Goal: Information Seeking & Learning: Compare options

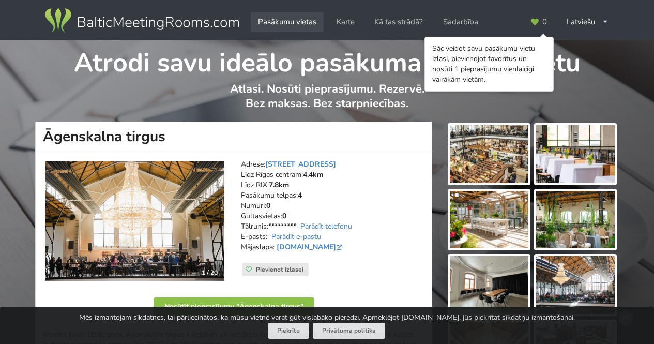
click at [288, 14] on link "Pasākumu vietas" at bounding box center [287, 22] width 73 height 20
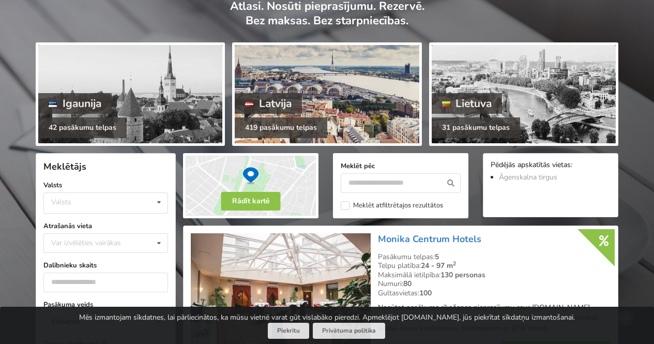
scroll to position [86, 0]
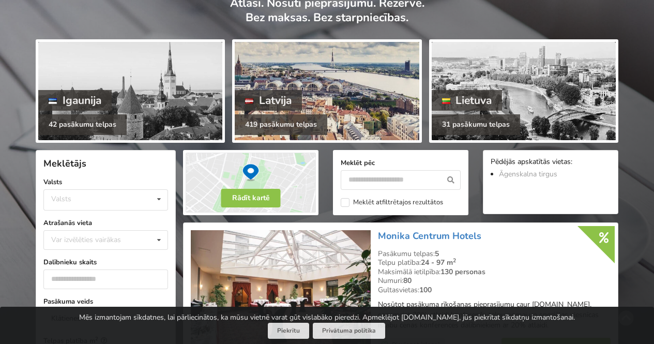
click at [299, 85] on div at bounding box center [327, 91] width 184 height 98
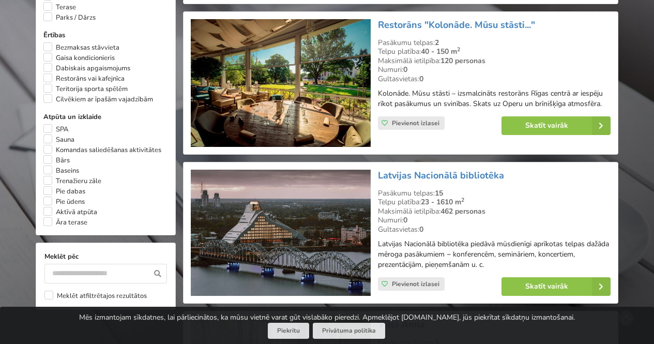
scroll to position [775, 0]
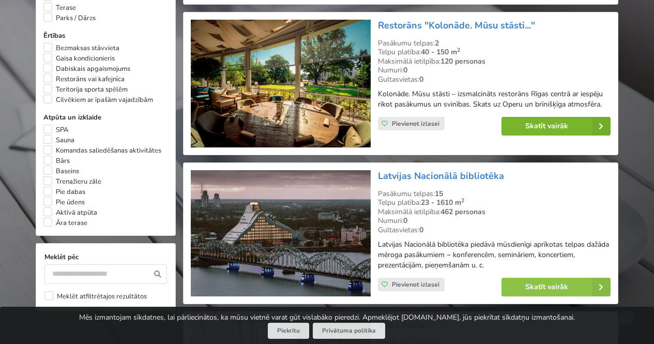
click at [548, 121] on link "Skatīt vairāk" at bounding box center [555, 126] width 109 height 19
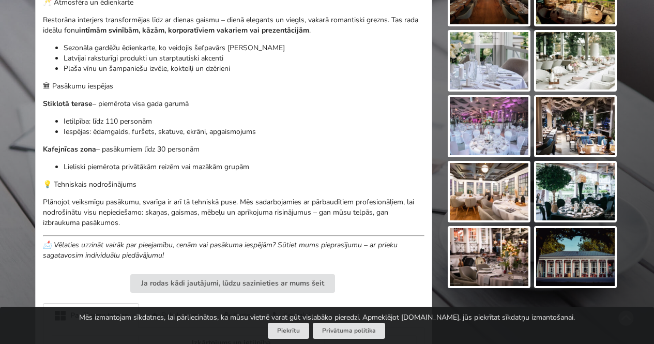
scroll to position [421, 0]
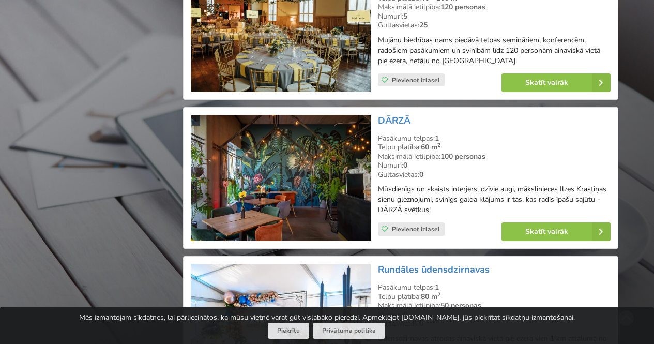
scroll to position [1288, 0]
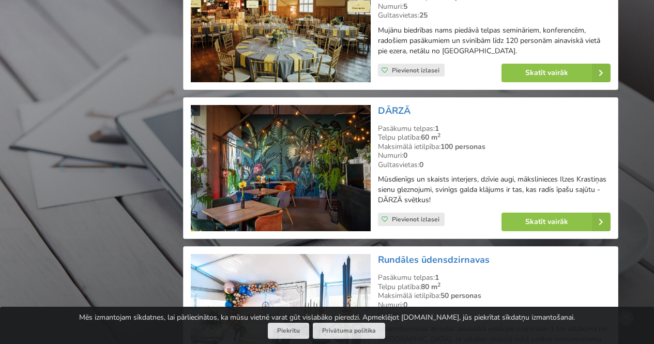
drag, startPoint x: 0, startPoint y: 0, endPoint x: 279, endPoint y: 180, distance: 331.9
click at [279, 180] on img at bounding box center [280, 168] width 179 height 127
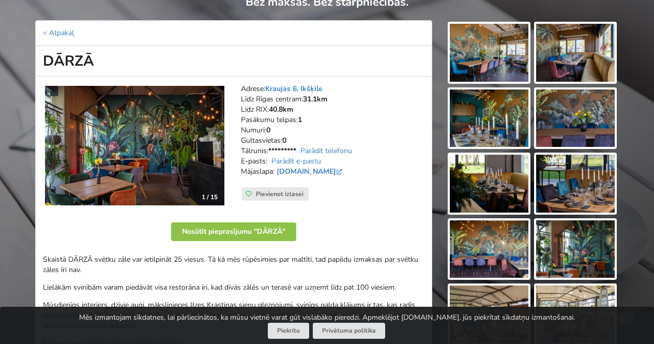
scroll to position [78, 0]
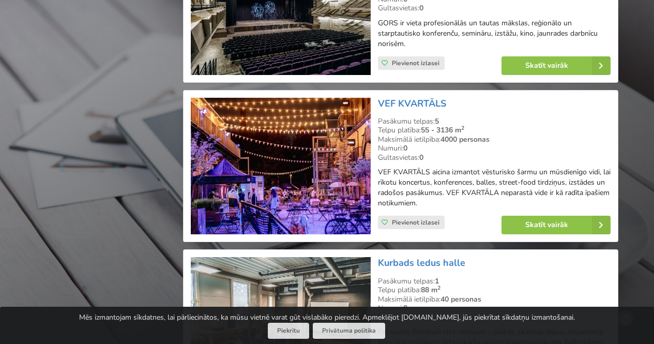
scroll to position [2037, 0]
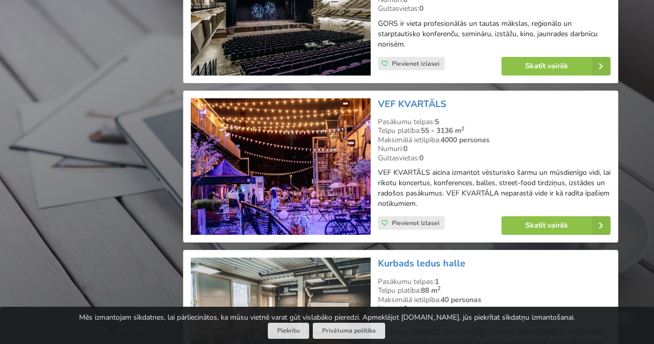
click at [324, 126] on img at bounding box center [280, 166] width 179 height 137
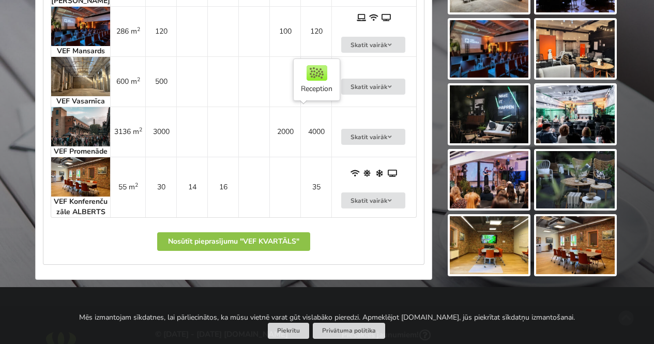
scroll to position [697, 0]
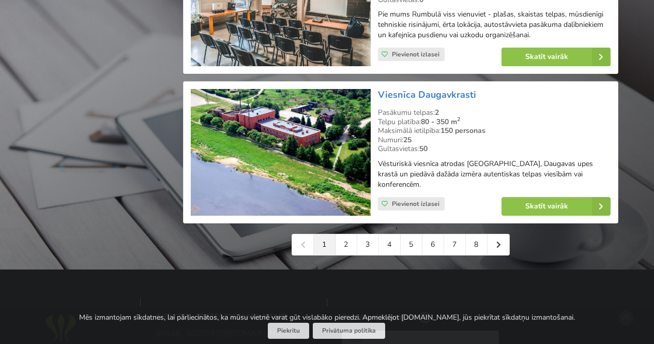
scroll to position [2335, 0]
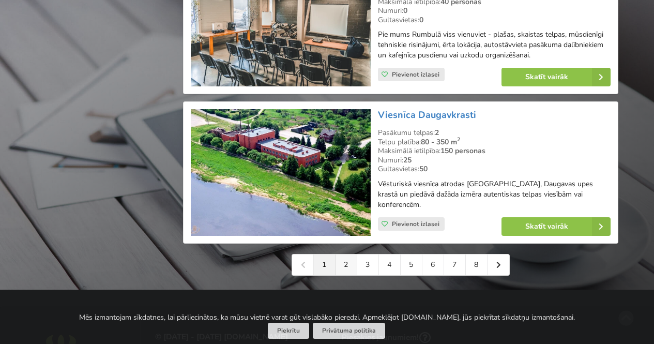
click at [340, 254] on link "2" at bounding box center [346, 264] width 22 height 21
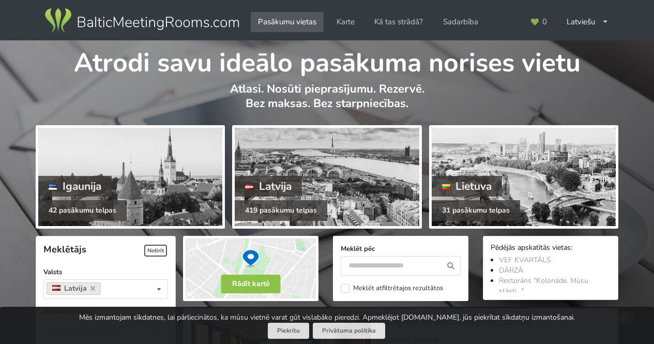
scroll to position [183, 0]
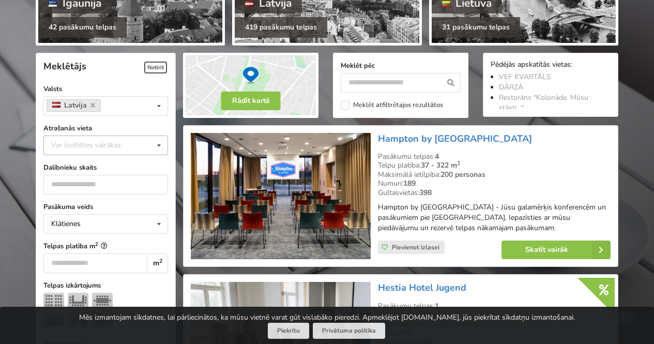
click at [100, 153] on div "Var izvēlēties vairākas Pārdaugava Teika Apšuciems Jūrkalne [GEOGRAPHIC_DATA] […" at bounding box center [105, 145] width 125 height 20
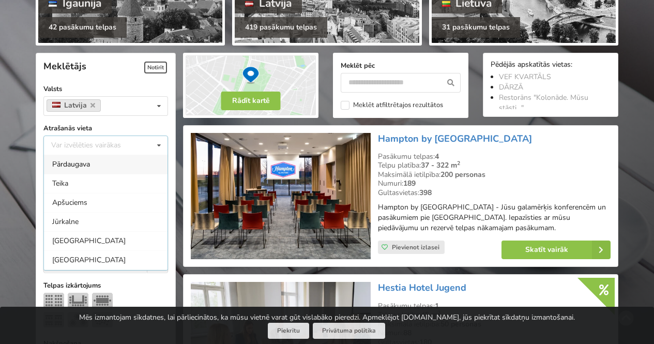
click at [106, 160] on div "Pārdaugava" at bounding box center [106, 164] width 124 height 19
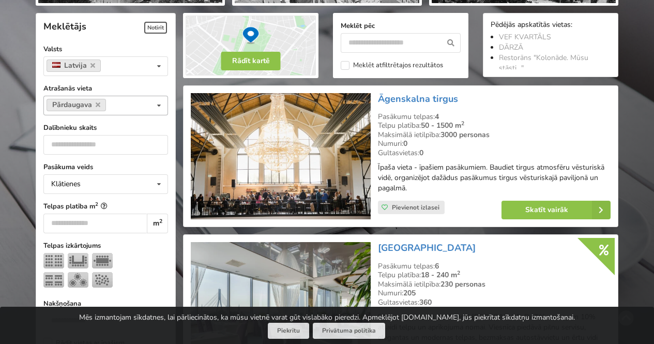
scroll to position [232, 0]
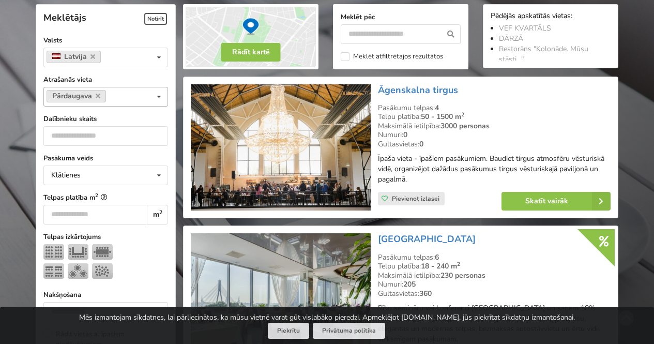
click at [146, 99] on div "Pārdaugava Var izvēlēties vairākas Pārdaugava Teika Apšuciems Jūrkalne Mārupes …" at bounding box center [105, 97] width 125 height 20
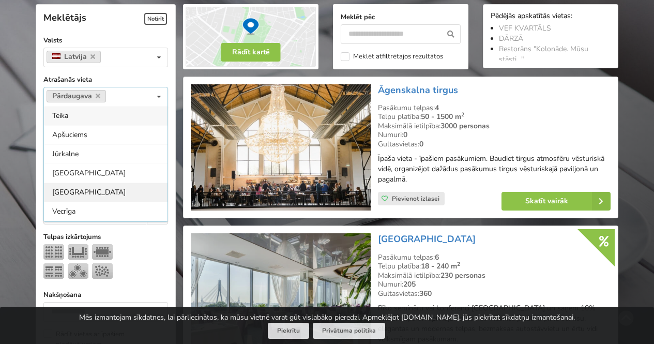
click at [126, 189] on div "Rīga" at bounding box center [106, 191] width 124 height 19
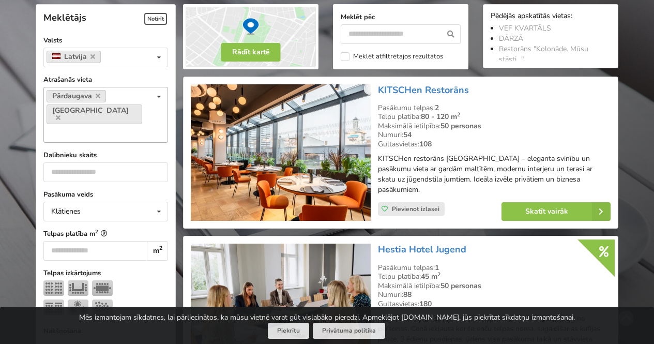
click at [143, 112] on div "Pārdaugava Rīga Var izvēlēties vairākas Pārdaugava Teika Apšuciems Jūrkalne Mār…" at bounding box center [105, 115] width 125 height 56
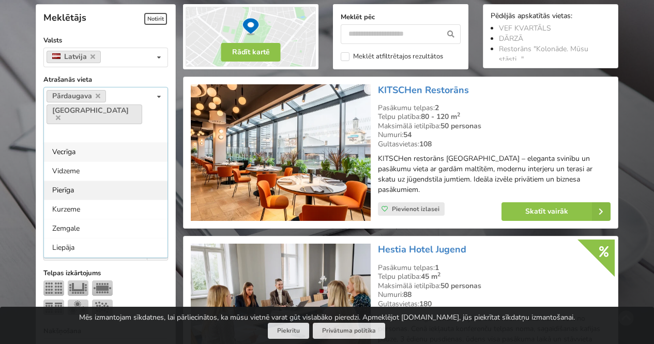
click at [125, 180] on div "Pierīga" at bounding box center [106, 189] width 124 height 19
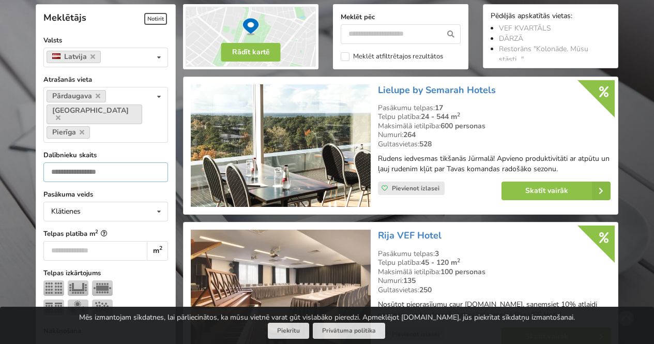
click at [125, 162] on input "number" at bounding box center [105, 172] width 125 height 20
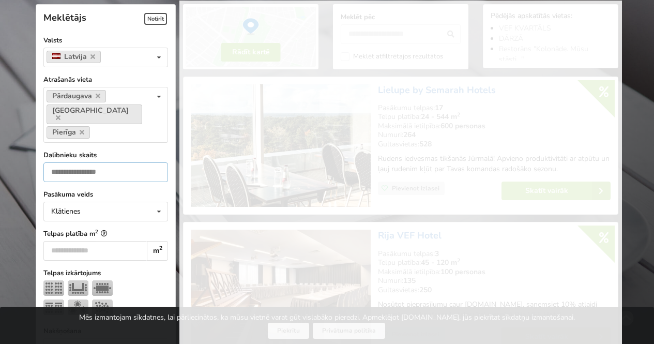
click at [156, 162] on input "*" at bounding box center [105, 172] width 125 height 20
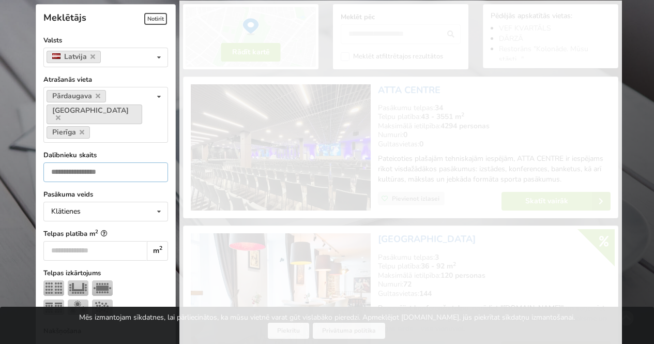
click at [156, 162] on input "*" at bounding box center [105, 172] width 125 height 20
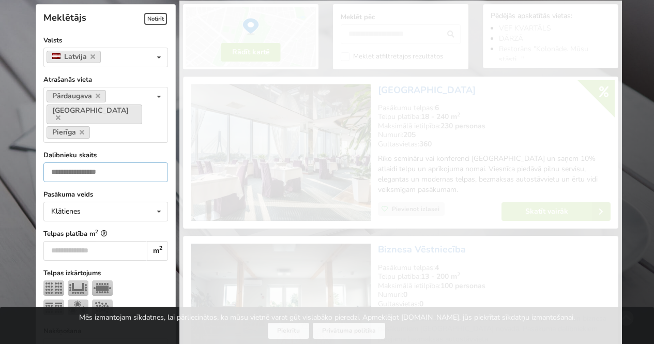
click at [156, 162] on input "*" at bounding box center [105, 172] width 125 height 20
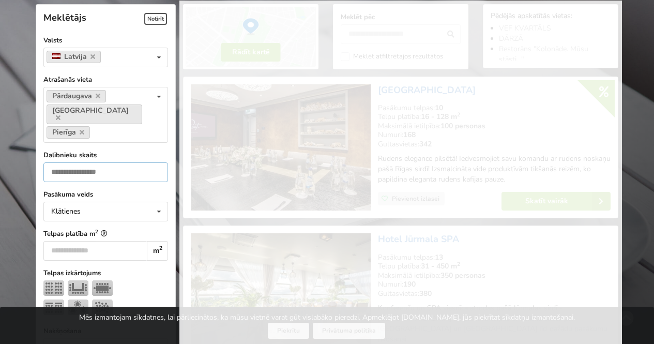
type input "*"
click at [156, 162] on input "*" at bounding box center [105, 172] width 125 height 20
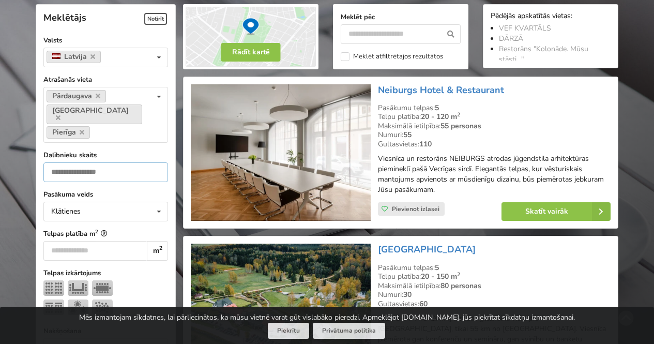
click at [87, 162] on input "*" at bounding box center [105, 172] width 125 height 20
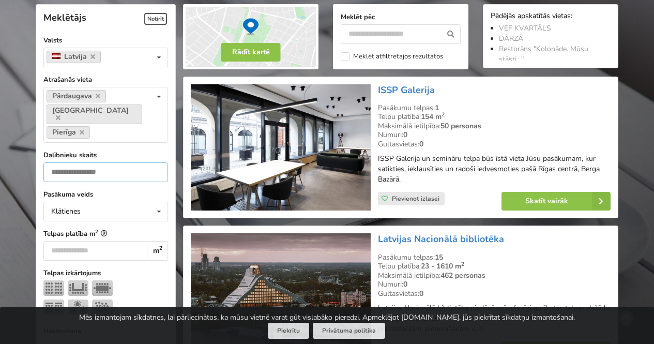
type input "**"
click at [127, 189] on label "Pasākuma veids" at bounding box center [105, 194] width 125 height 10
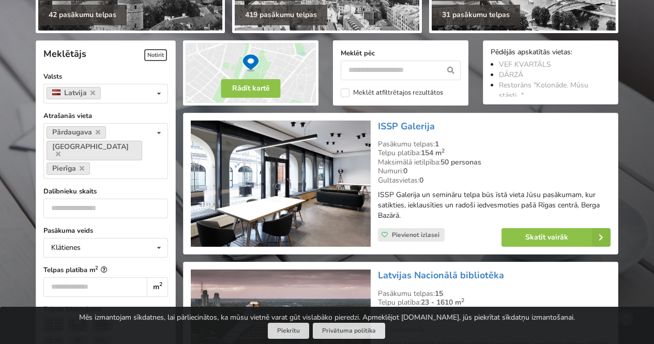
scroll to position [196, 0]
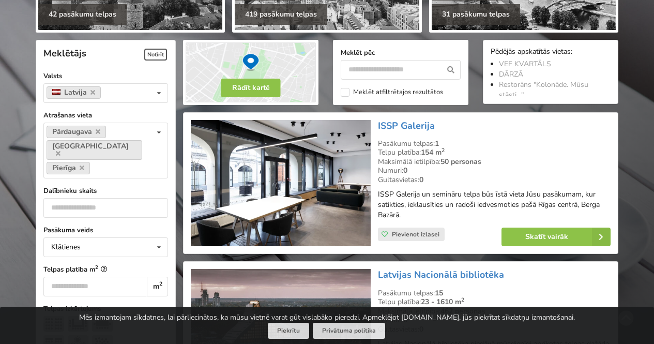
click at [338, 174] on img at bounding box center [280, 183] width 179 height 127
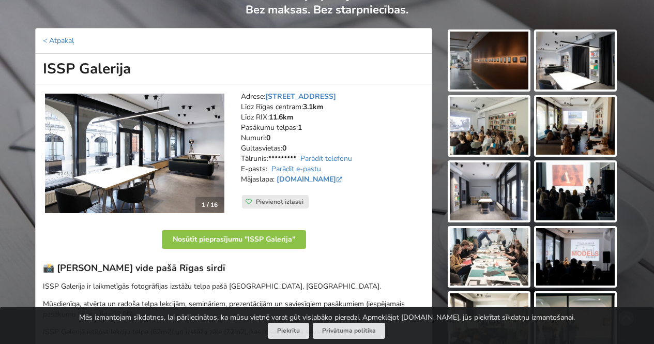
scroll to position [95, 0]
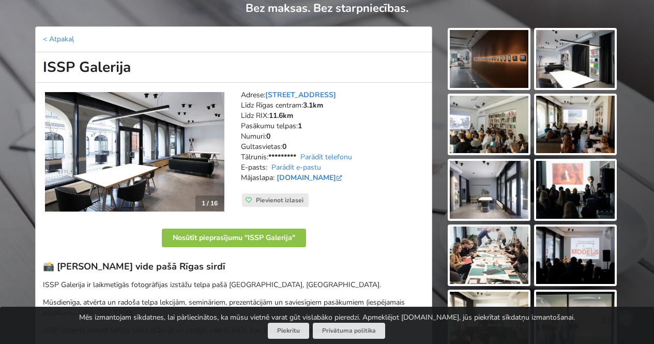
click at [492, 127] on img at bounding box center [489, 125] width 79 height 58
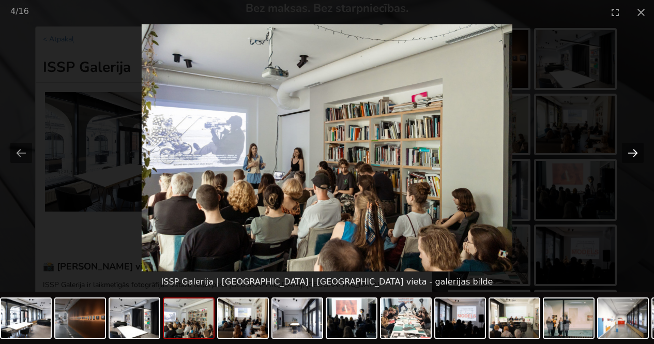
click at [637, 150] on button "Next slide" at bounding box center [633, 153] width 22 height 20
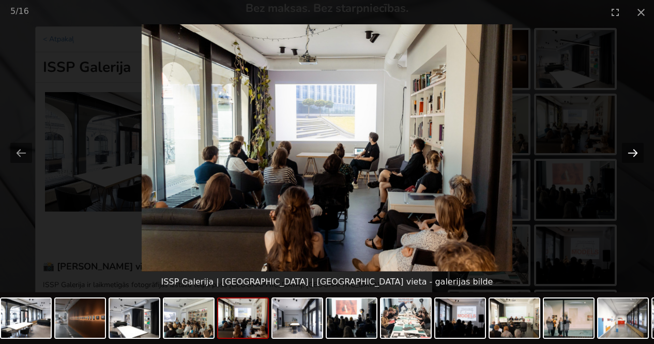
click at [637, 150] on button "Next slide" at bounding box center [633, 153] width 22 height 20
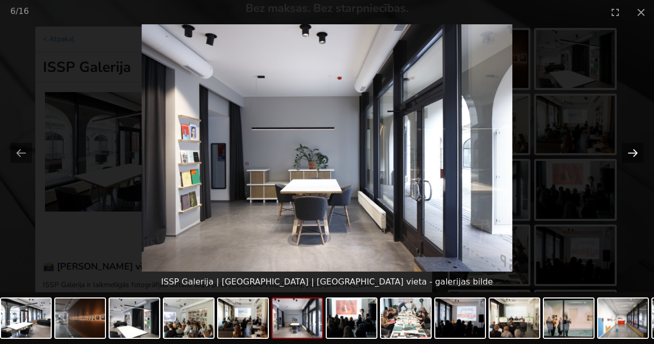
click at [637, 150] on button "Next slide" at bounding box center [633, 153] width 22 height 20
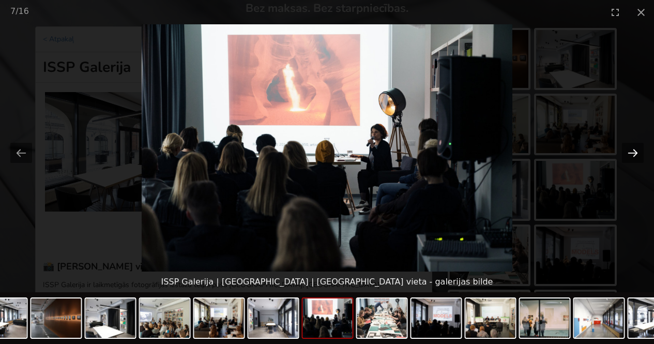
click at [637, 150] on button "Next slide" at bounding box center [633, 153] width 22 height 20
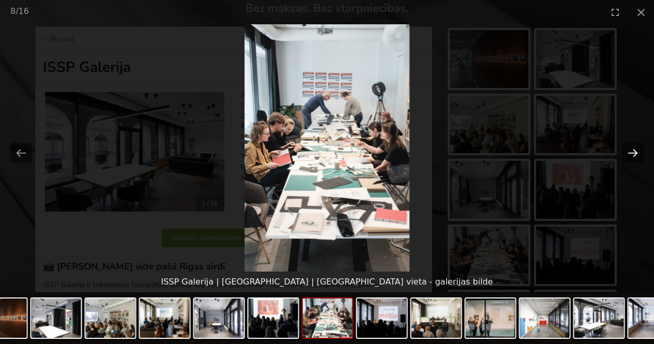
click at [637, 150] on button "Next slide" at bounding box center [633, 153] width 22 height 20
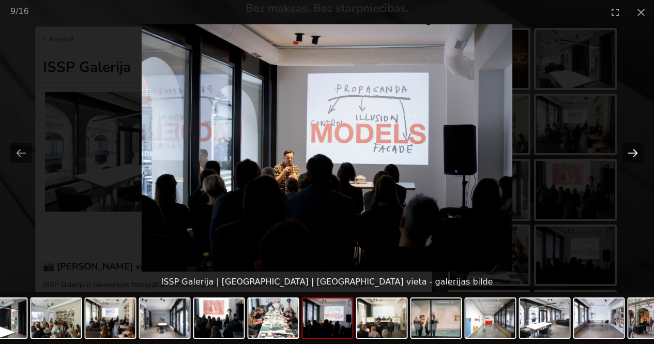
click at [637, 150] on button "Next slide" at bounding box center [633, 153] width 22 height 20
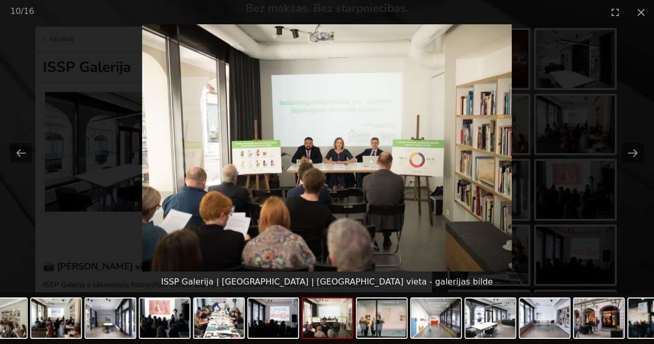
scroll to position [0, 0]
click at [577, 110] on picture at bounding box center [327, 147] width 654 height 247
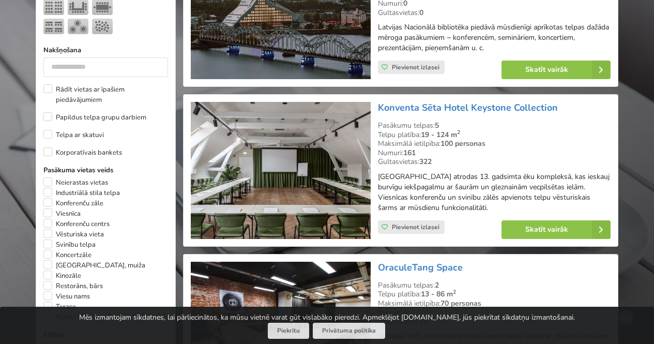
scroll to position [513, 0]
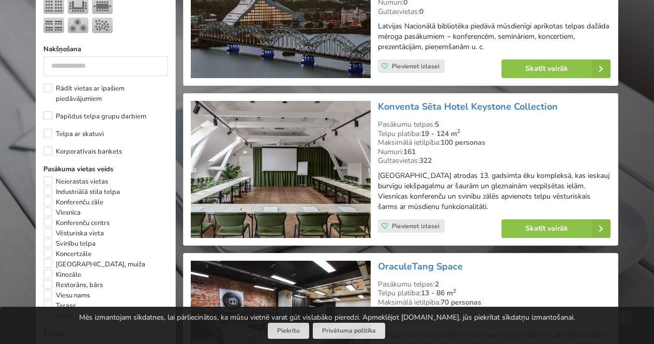
click at [280, 172] on img at bounding box center [280, 169] width 179 height 137
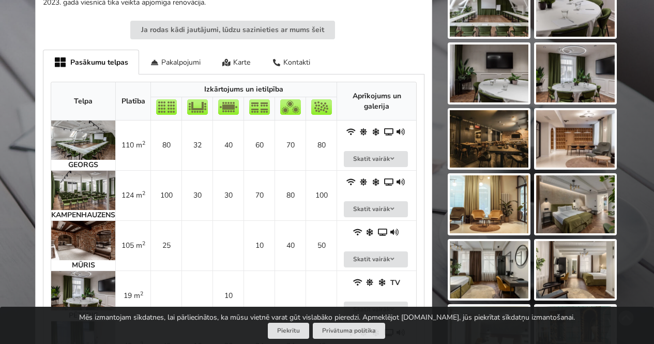
scroll to position [474, 0]
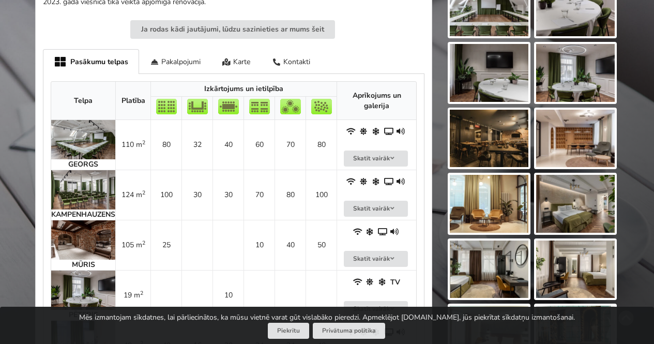
click at [489, 150] on img at bounding box center [489, 139] width 79 height 58
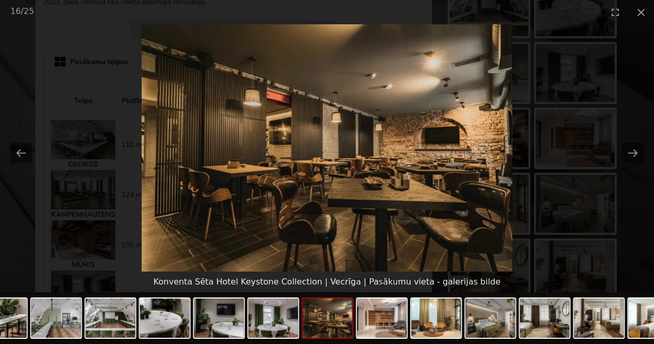
scroll to position [0, 0]
click at [489, 150] on picture at bounding box center [327, 147] width 654 height 247
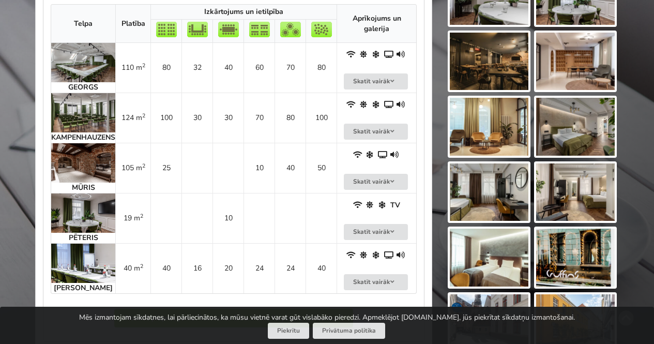
scroll to position [551, 0]
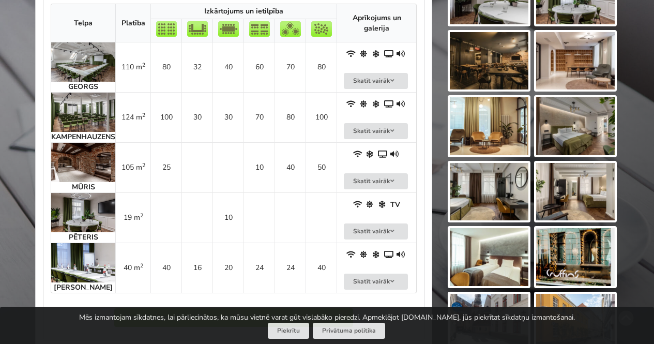
click at [99, 209] on img at bounding box center [83, 212] width 64 height 39
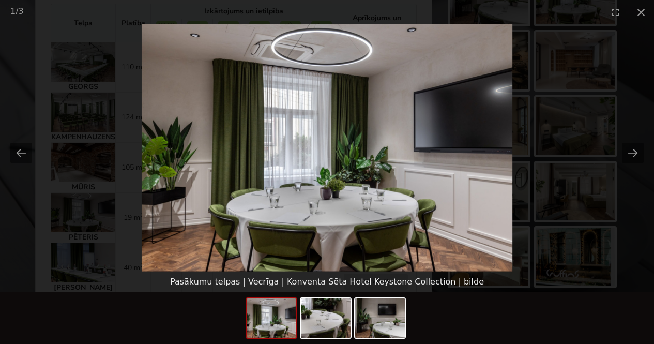
scroll to position [0, 0]
click at [599, 169] on picture at bounding box center [327, 147] width 654 height 247
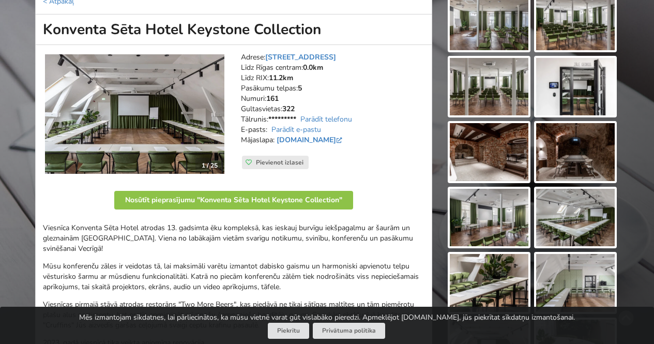
scroll to position [132, 0]
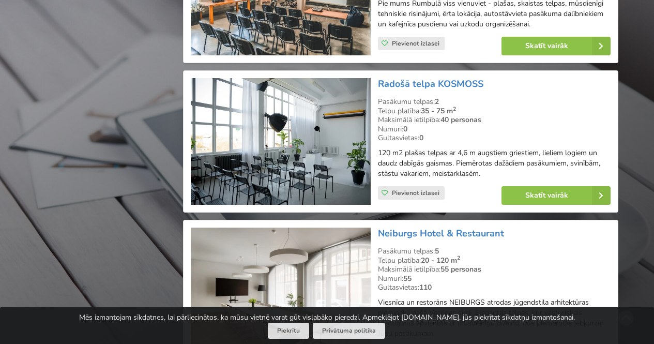
scroll to position [1300, 0]
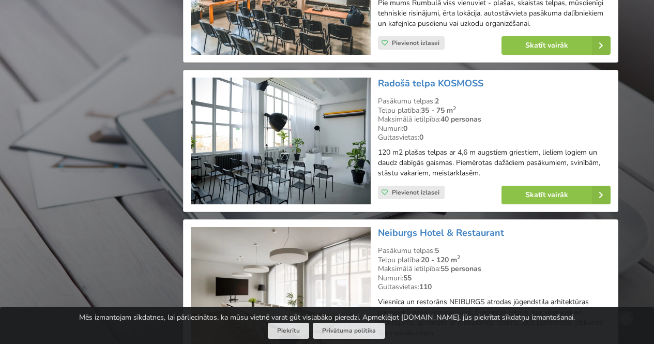
click at [325, 148] on img at bounding box center [280, 141] width 179 height 127
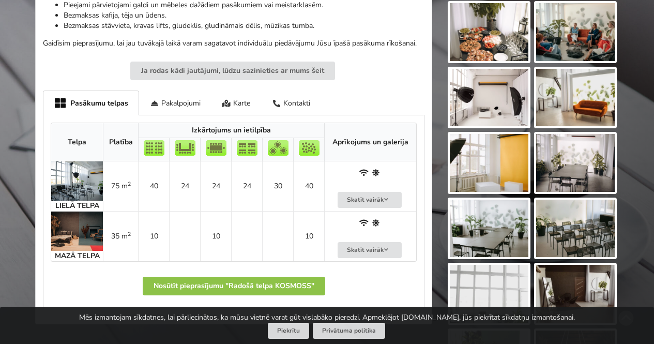
scroll to position [384, 0]
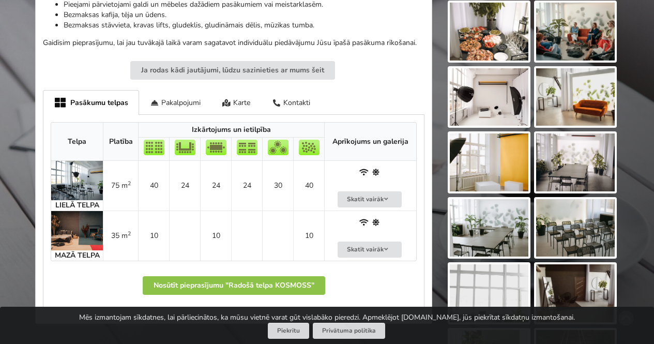
click at [577, 95] on img at bounding box center [575, 97] width 79 height 58
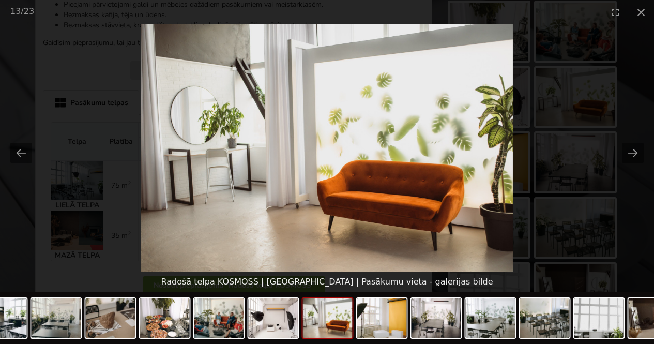
scroll to position [0, 0]
click at [615, 156] on picture at bounding box center [327, 147] width 654 height 247
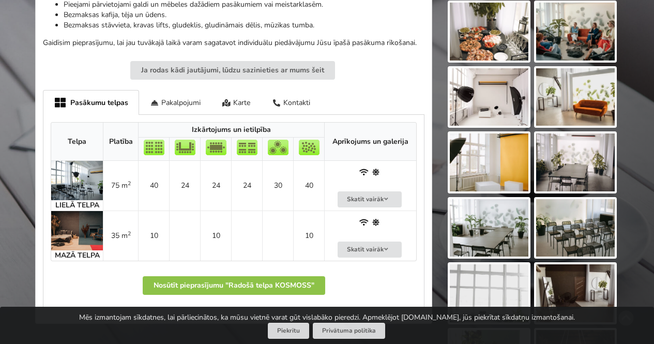
click at [89, 230] on img at bounding box center [77, 230] width 52 height 39
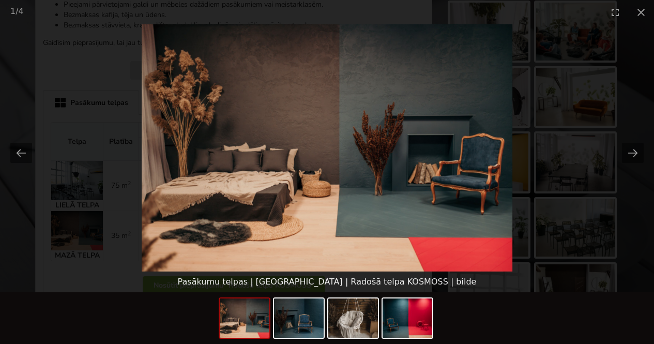
click at [133, 182] on picture at bounding box center [327, 147] width 654 height 247
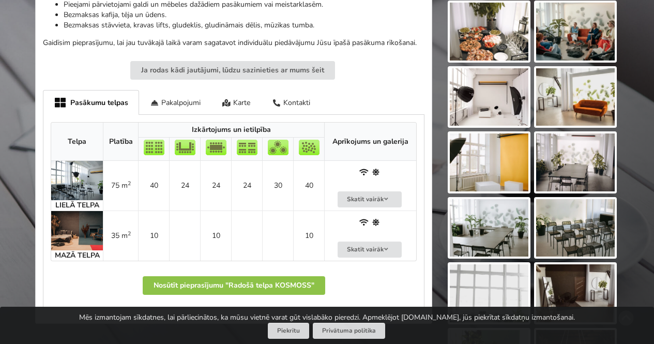
click at [68, 181] on img at bounding box center [77, 180] width 52 height 39
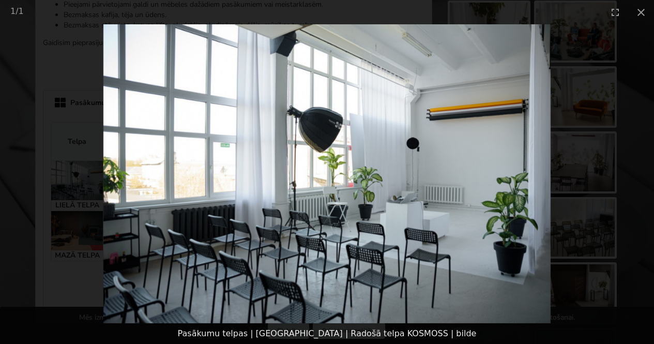
click at [175, 154] on picture at bounding box center [327, 173] width 654 height 299
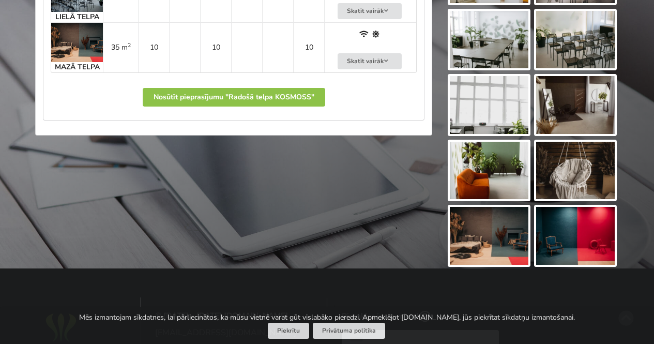
scroll to position [574, 0]
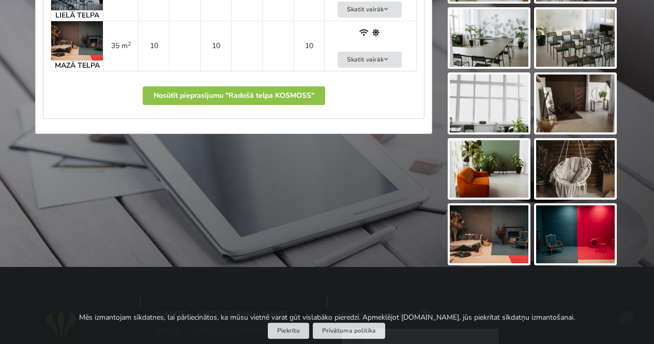
click at [499, 180] on img at bounding box center [489, 169] width 79 height 58
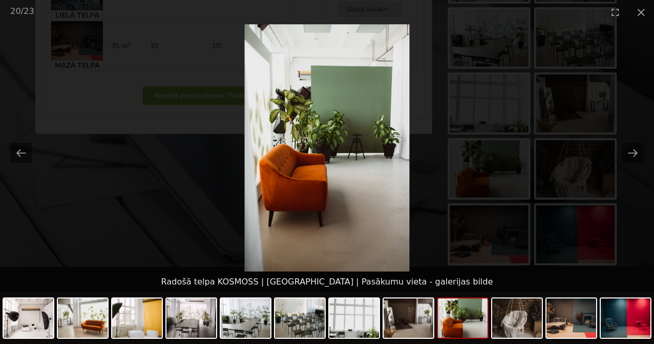
scroll to position [0, 0]
click at [193, 189] on picture at bounding box center [327, 147] width 654 height 247
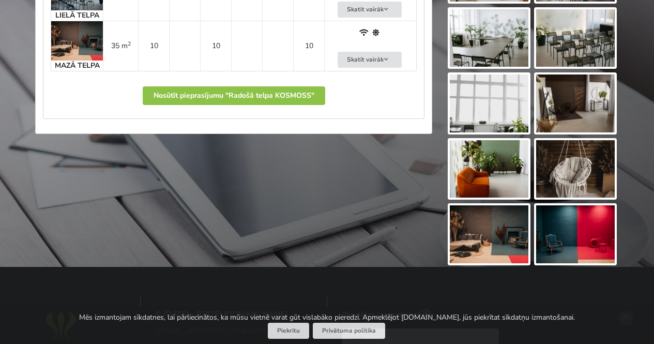
click at [590, 237] on img at bounding box center [575, 234] width 79 height 58
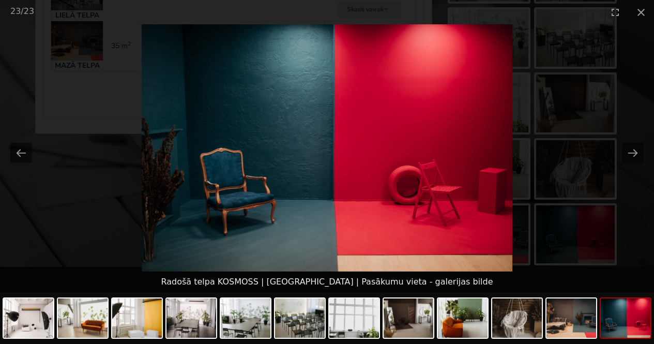
click at [552, 156] on picture at bounding box center [327, 147] width 654 height 247
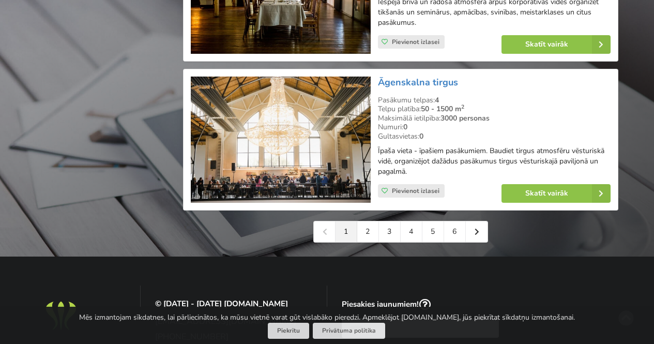
scroll to position [2367, 0]
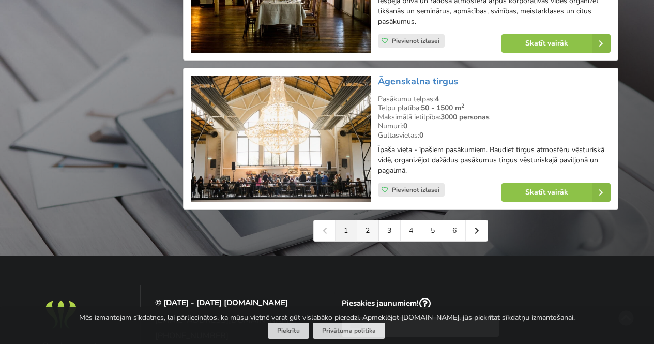
click at [369, 236] on link "2" at bounding box center [368, 230] width 22 height 21
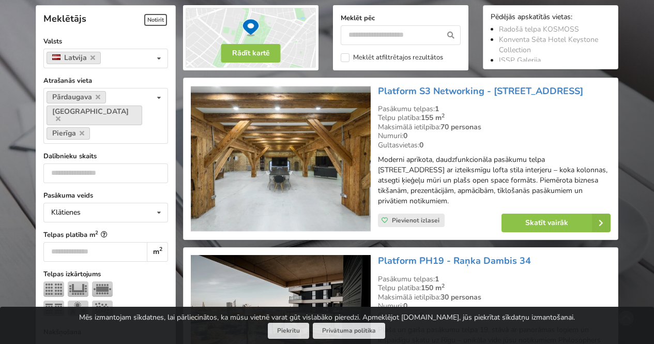
scroll to position [238, 0]
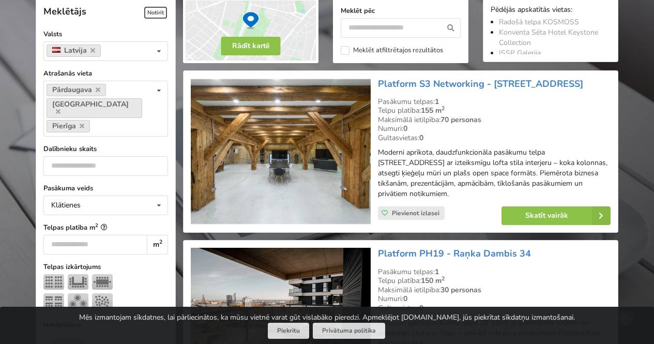
click at [303, 149] on img at bounding box center [280, 151] width 179 height 147
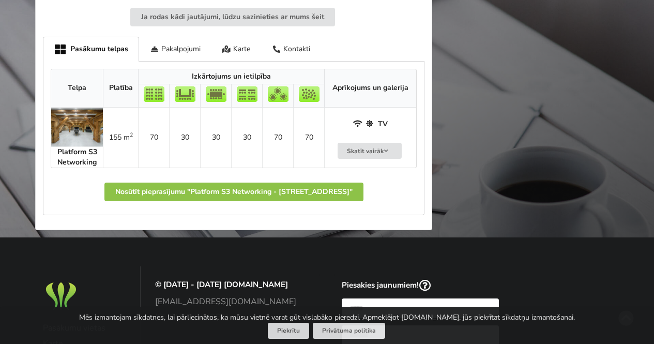
scroll to position [588, 0]
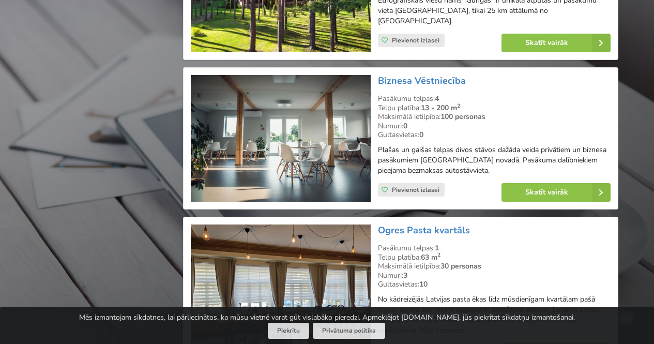
scroll to position [1792, 0]
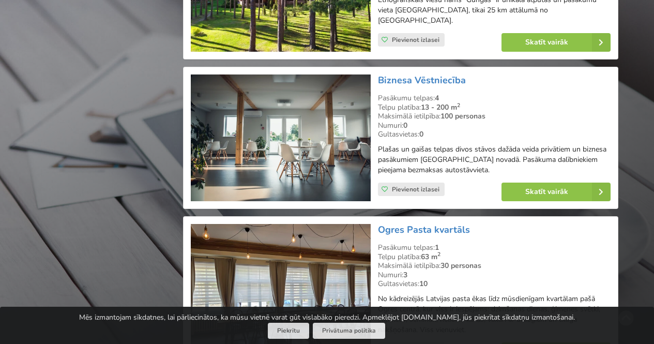
click at [278, 90] on img at bounding box center [280, 137] width 179 height 127
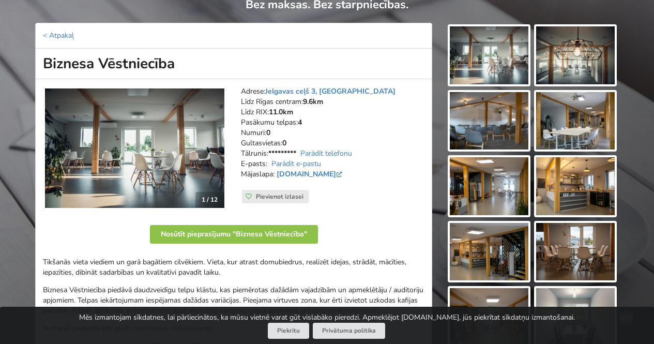
scroll to position [100, 0]
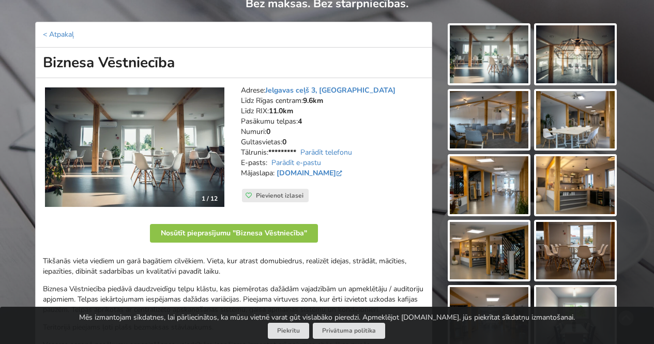
click at [491, 119] on img at bounding box center [489, 120] width 79 height 58
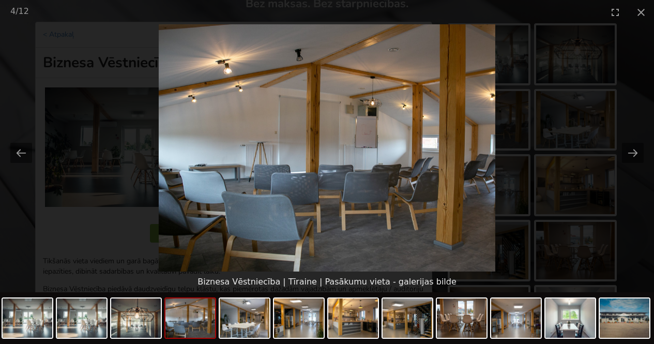
scroll to position [0, 0]
click at [584, 152] on picture at bounding box center [327, 147] width 654 height 247
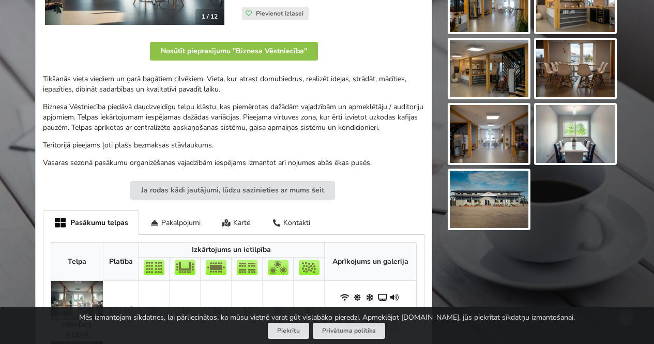
scroll to position [284, 0]
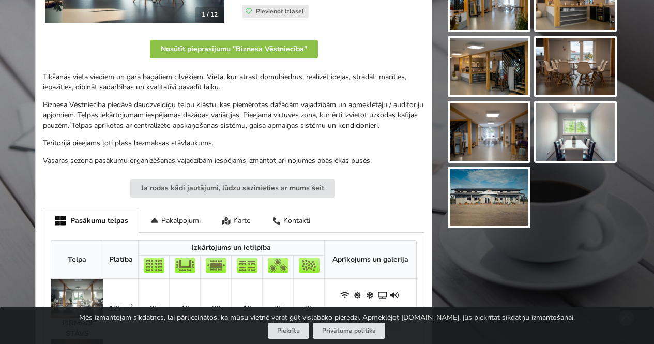
click at [501, 206] on img at bounding box center [489, 198] width 79 height 58
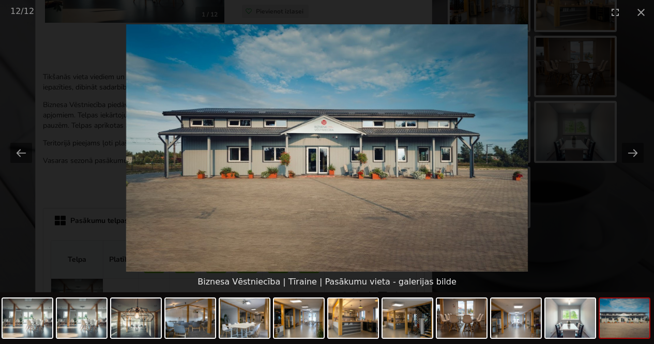
scroll to position [0, 0]
click at [478, 84] on picture at bounding box center [327, 147] width 654 height 247
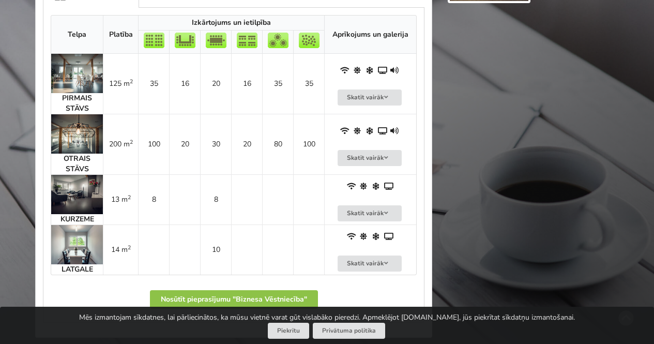
scroll to position [509, 0]
click at [84, 193] on img at bounding box center [77, 193] width 52 height 39
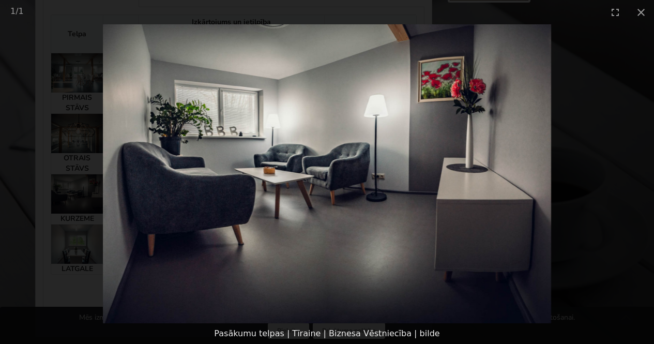
click at [74, 190] on picture at bounding box center [327, 173] width 654 height 299
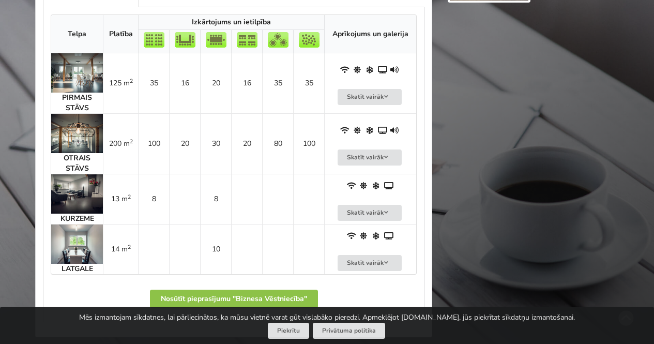
click at [77, 130] on img at bounding box center [77, 133] width 52 height 39
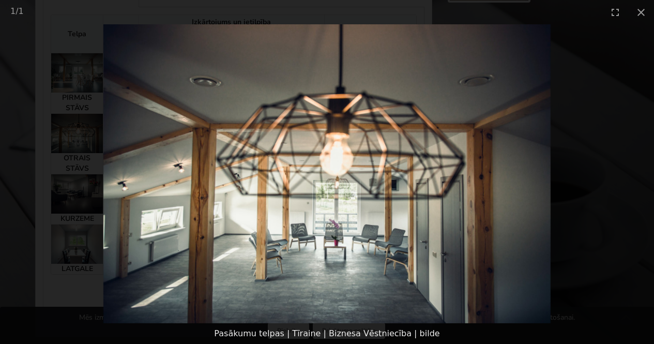
click at [77, 130] on picture at bounding box center [327, 173] width 654 height 299
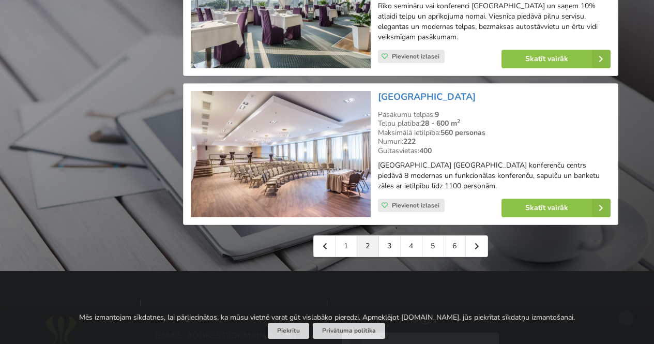
scroll to position [2394, 0]
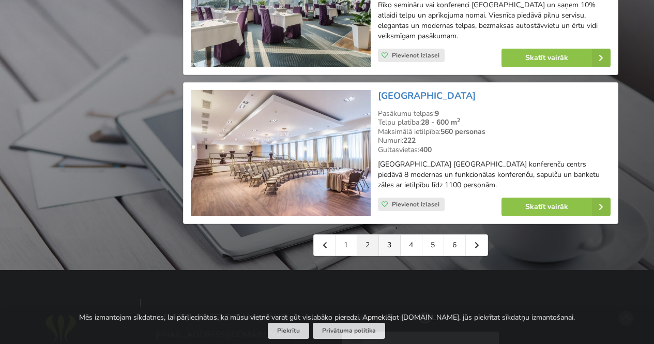
click at [386, 235] on link "3" at bounding box center [390, 245] width 22 height 21
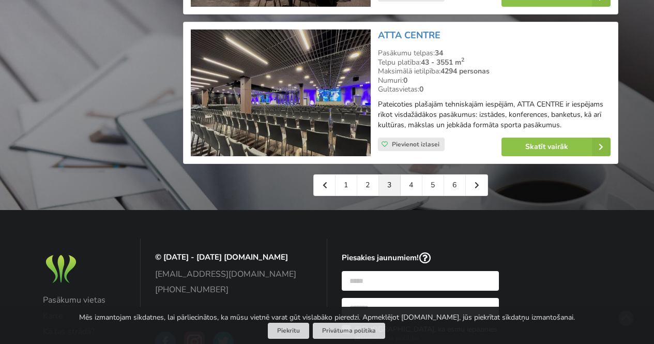
scroll to position [2400, 0]
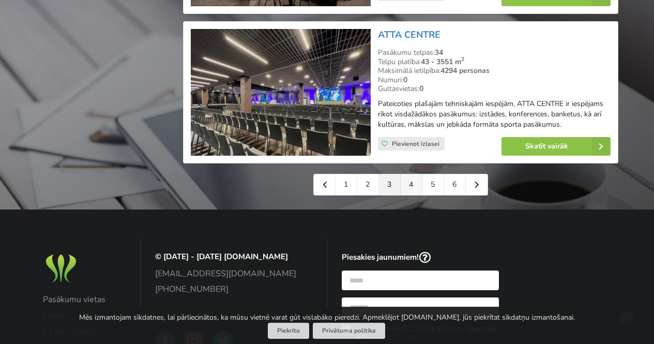
click at [406, 195] on link "4" at bounding box center [412, 184] width 22 height 21
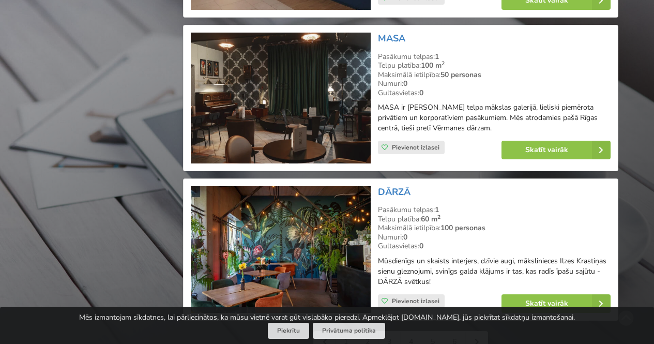
scroll to position [2289, 0]
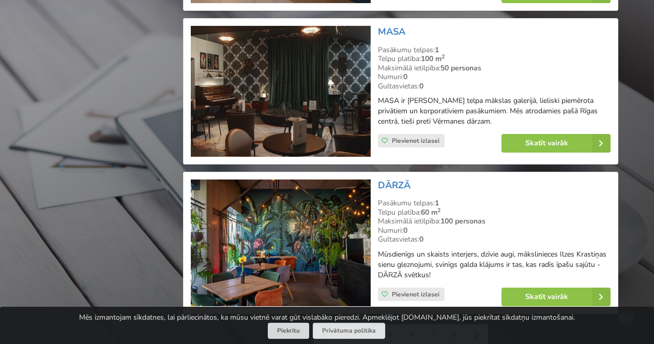
click at [318, 71] on img at bounding box center [280, 91] width 179 height 131
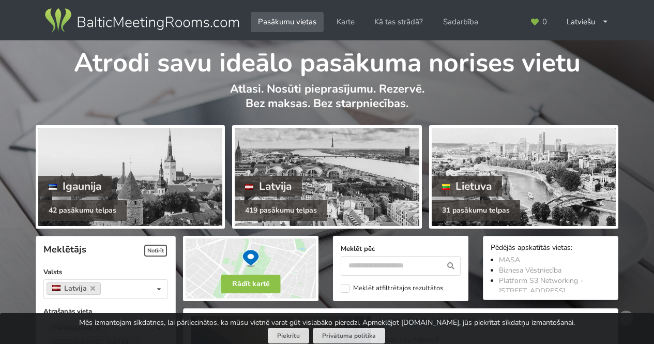
scroll to position [2289, 0]
